Goal: Communication & Community: Answer question/provide support

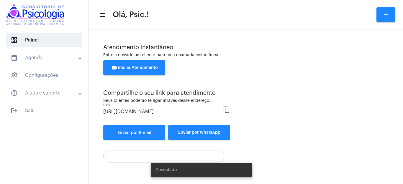
scroll to position [36, 0]
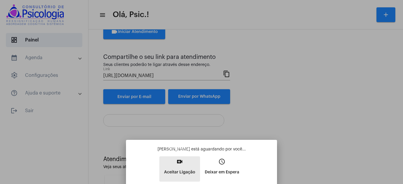
click at [181, 167] on button "video_call Aceitar Ligação" at bounding box center [179, 169] width 41 height 25
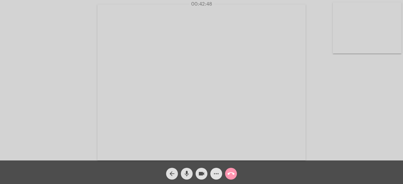
click at [215, 174] on mat-icon "more_horiz" at bounding box center [216, 173] width 7 height 7
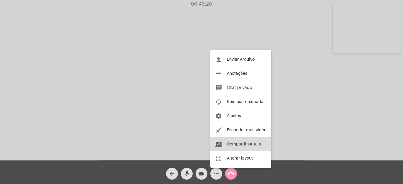
click at [236, 144] on span "Compartilhar tela" at bounding box center [244, 144] width 34 height 4
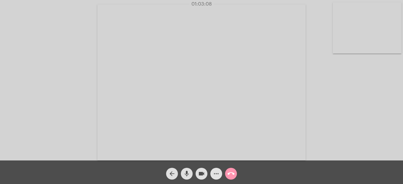
click at [214, 174] on mat-icon "more_horiz" at bounding box center [216, 173] width 7 height 7
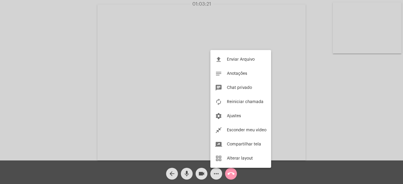
click at [335, 83] on div at bounding box center [201, 92] width 403 height 184
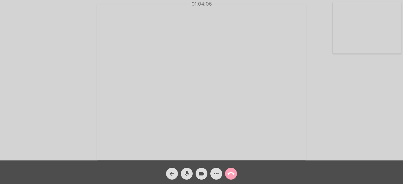
click at [231, 174] on mat-icon "call_end" at bounding box center [230, 173] width 7 height 7
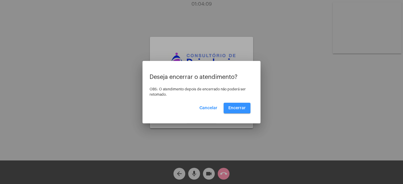
click at [237, 106] on span "Encerrar" at bounding box center [236, 108] width 17 height 4
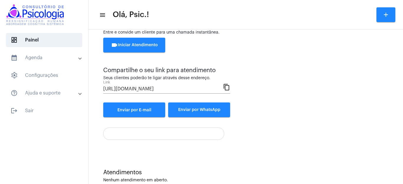
scroll to position [36, 0]
